Goal: Task Accomplishment & Management: Complete application form

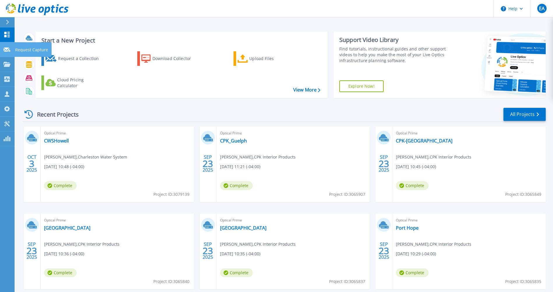
click at [5, 48] on icon at bounding box center [6, 50] width 7 height 4
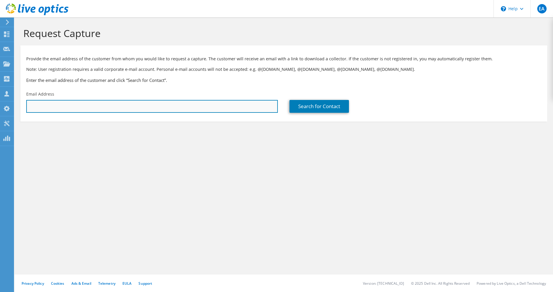
click at [172, 107] on input "text" at bounding box center [152, 106] width 252 height 13
paste input "[EMAIL_ADDRESS][DOMAIN_NAME]"
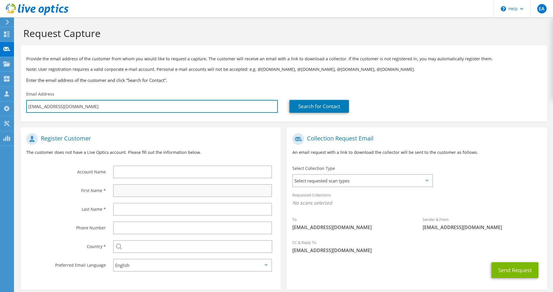
type input "[EMAIL_ADDRESS][DOMAIN_NAME]"
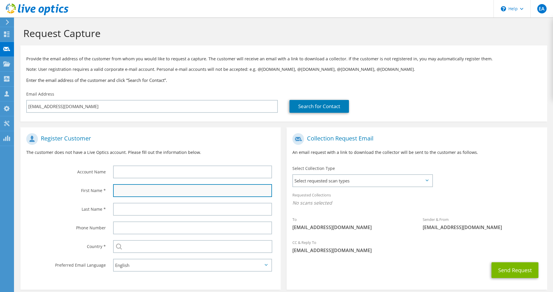
click at [139, 188] on input "text" at bounding box center [192, 190] width 159 height 13
type input "[DEMOGRAPHIC_DATA]"
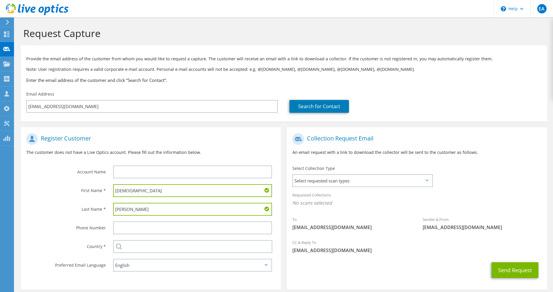
type input "[PERSON_NAME]"
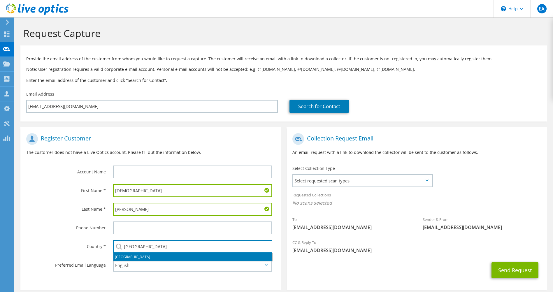
type input "[GEOGRAPHIC_DATA]"
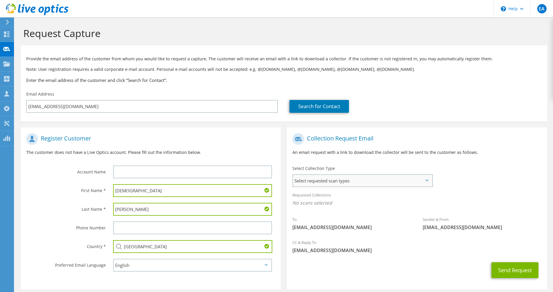
click at [383, 183] on span "Select requested scan types" at bounding box center [362, 181] width 139 height 12
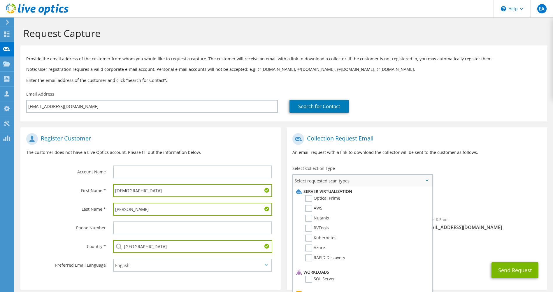
click at [337, 194] on li "Server Virtualization" at bounding box center [362, 191] width 134 height 7
click at [337, 197] on label "Optical Prime" at bounding box center [322, 198] width 35 height 7
click at [0, 0] on input "Optical Prime" at bounding box center [0, 0] width 0 height 0
click at [516, 267] on button "Send Request" at bounding box center [515, 272] width 47 height 16
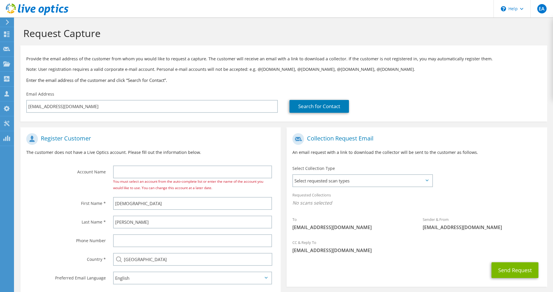
click at [252, 165] on div "You must select an account from the auto-complete list or enter the name of the…" at bounding box center [194, 178] width 174 height 31
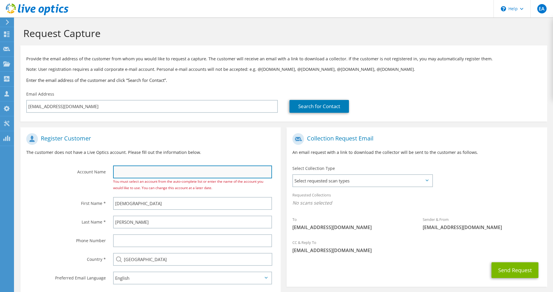
click at [247, 172] on input "text" at bounding box center [192, 172] width 159 height 13
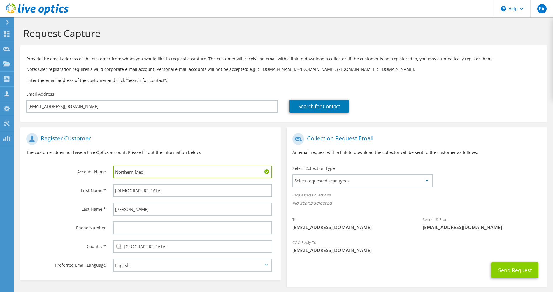
type input "Northern Med"
click at [515, 264] on button "Send Request" at bounding box center [515, 270] width 47 height 16
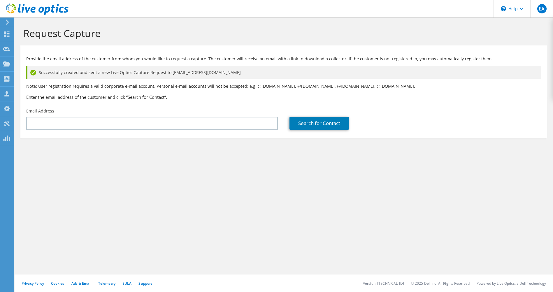
click at [381, 180] on div "Request Capture Provide the email address of the customer from whom you would l…" at bounding box center [284, 154] width 539 height 275
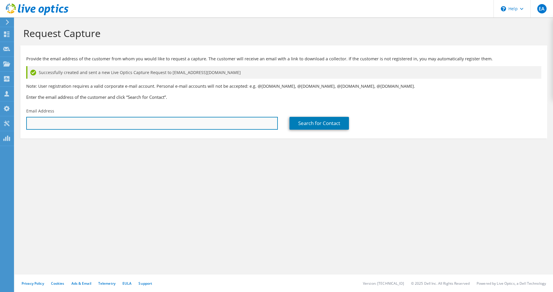
click at [195, 122] on input "text" at bounding box center [152, 123] width 252 height 13
paste input "[EMAIL_ADDRESS][DOMAIN_NAME]"
type input "[EMAIL_ADDRESS][DOMAIN_NAME]"
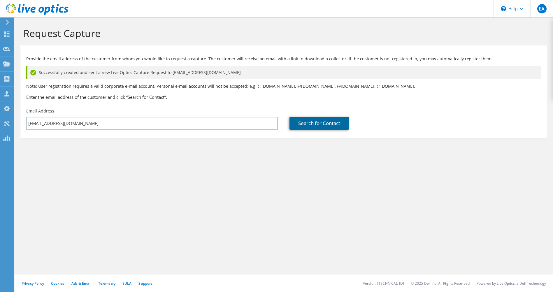
click at [331, 122] on link "Search for Contact" at bounding box center [319, 123] width 59 height 13
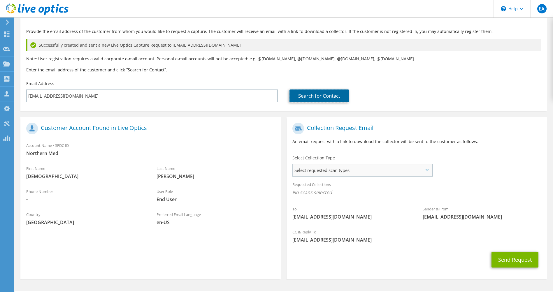
scroll to position [29, 0]
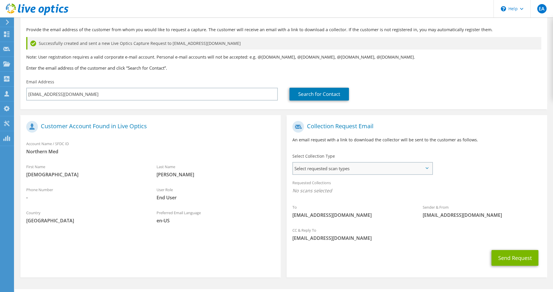
click at [331, 170] on span "Select requested scan types" at bounding box center [362, 169] width 139 height 12
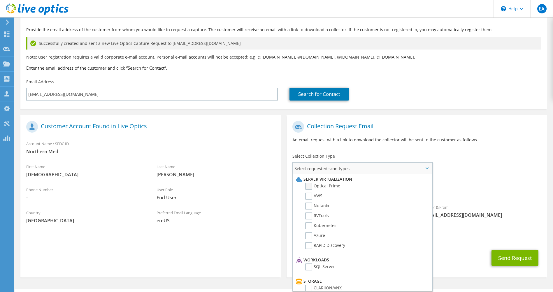
drag, startPoint x: 331, startPoint y: 170, endPoint x: 323, endPoint y: 186, distance: 17.9
click at [323, 186] on label "Optical Prime" at bounding box center [322, 186] width 35 height 7
click at [0, 0] on input "Optical Prime" at bounding box center [0, 0] width 0 height 0
click at [493, 211] on div "Sender & From liveoptics@liveoptics.com" at bounding box center [482, 213] width 130 height 20
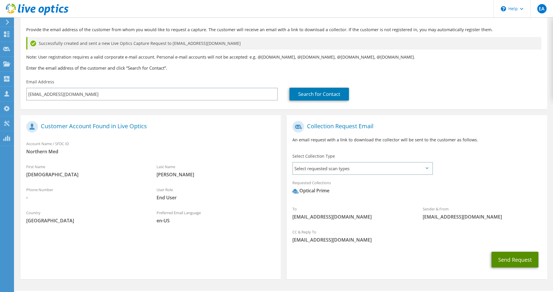
click at [504, 260] on button "Send Request" at bounding box center [515, 260] width 47 height 16
